Goal: Task Accomplishment & Management: Manage account settings

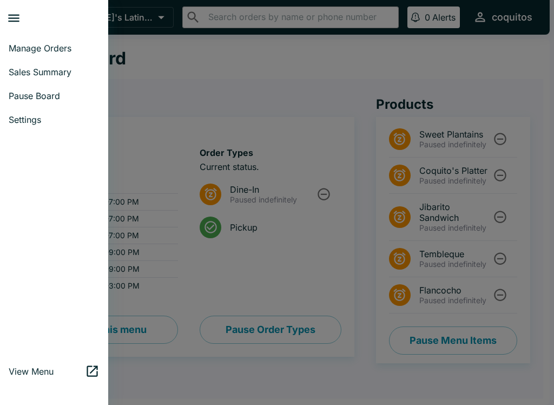
click at [169, 91] on div at bounding box center [277, 202] width 554 height 405
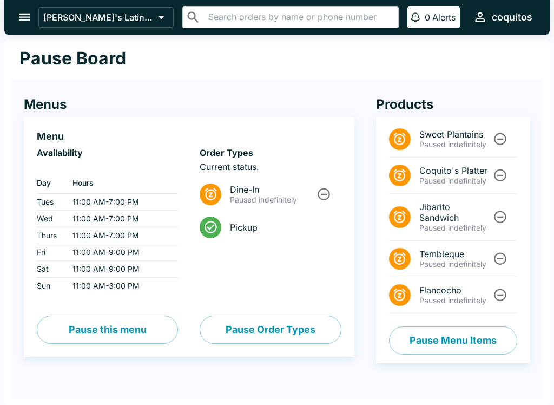
click at [23, 15] on icon "open drawer" at bounding box center [24, 18] width 11 height 8
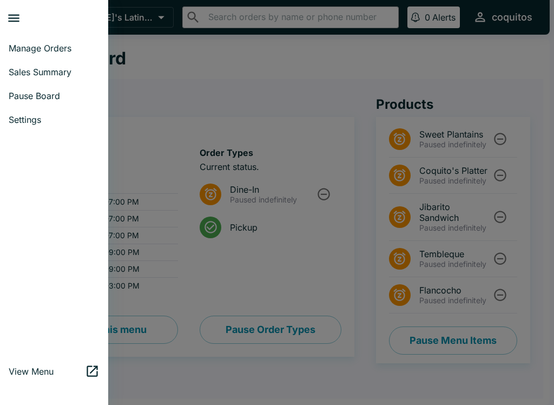
click at [21, 47] on span "Manage Orders" at bounding box center [54, 48] width 91 height 11
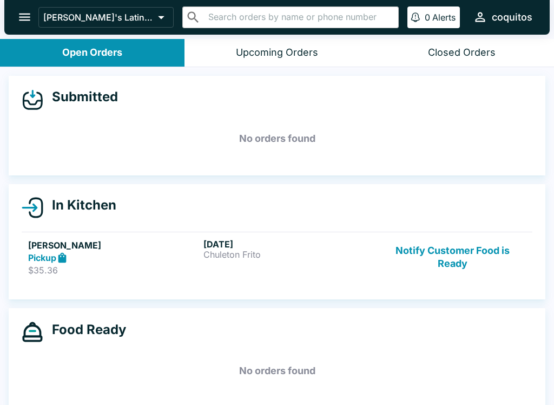
click at [14, 14] on button "open drawer" at bounding box center [25, 17] width 28 height 28
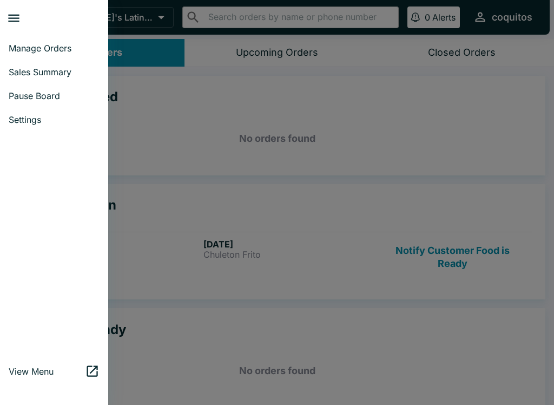
click at [27, 101] on span "Pause Board" at bounding box center [54, 95] width 91 height 11
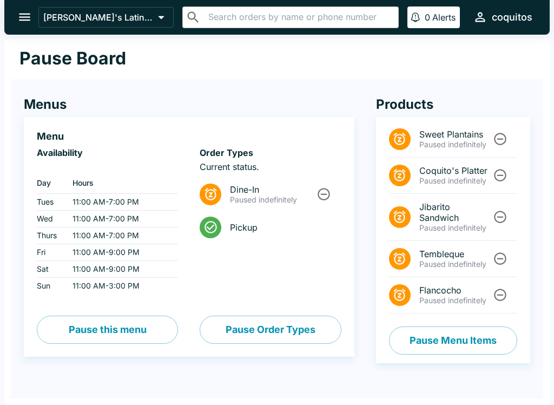
click at [472, 342] on button "Pause Menu Items" at bounding box center [453, 340] width 128 height 28
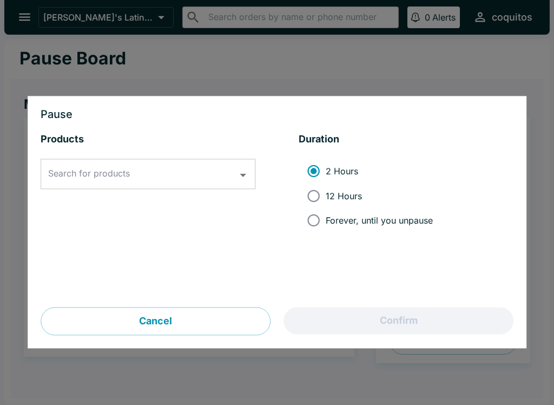
click at [203, 172] on input "Search for products" at bounding box center [139, 174] width 189 height 21
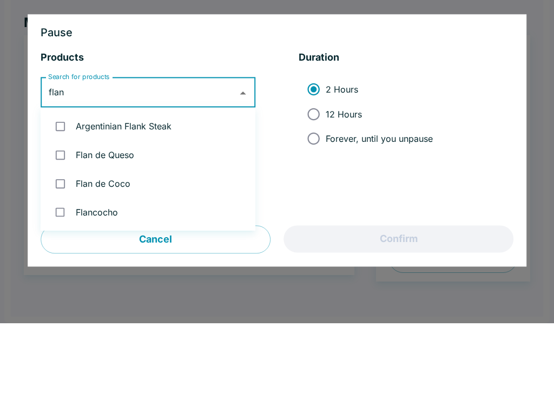
type input "flanc"
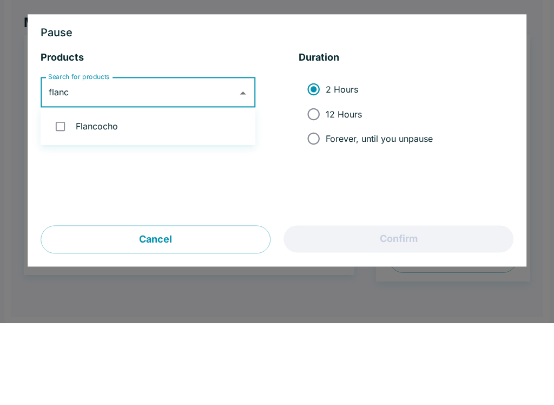
click at [541, 45] on div at bounding box center [277, 202] width 554 height 405
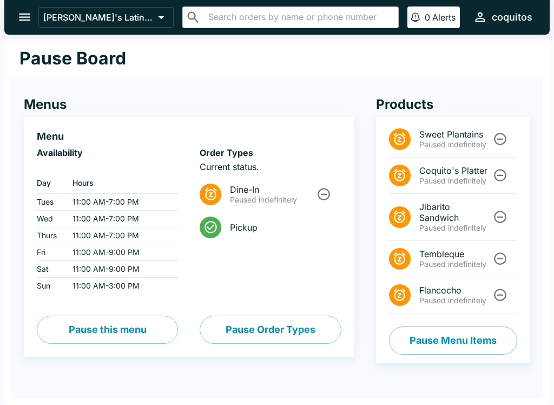
click at [27, 17] on icon "open drawer" at bounding box center [24, 18] width 11 height 8
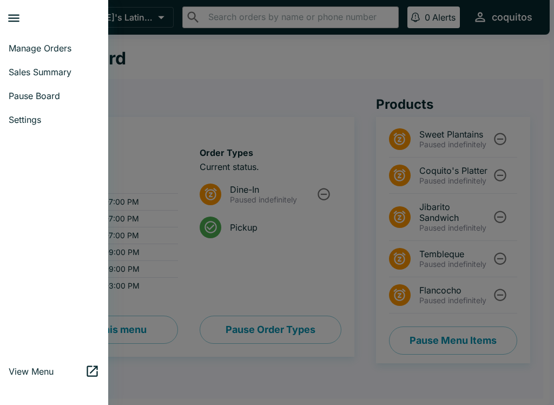
click at [22, 48] on span "Manage Orders" at bounding box center [54, 48] width 91 height 11
